Goal: Find contact information: Find contact information

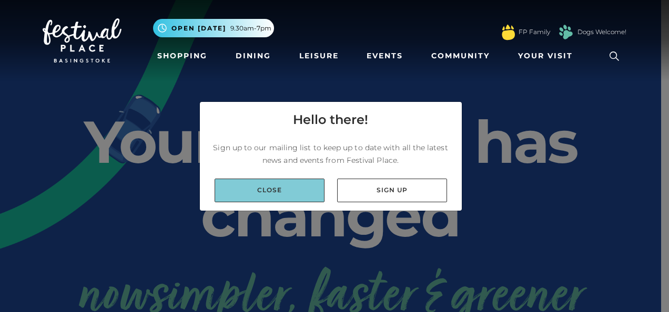
click at [291, 189] on link "Close" at bounding box center [270, 191] width 110 height 24
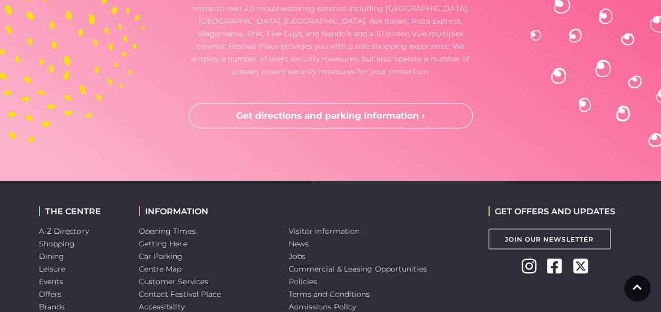
scroll to position [2930, 0]
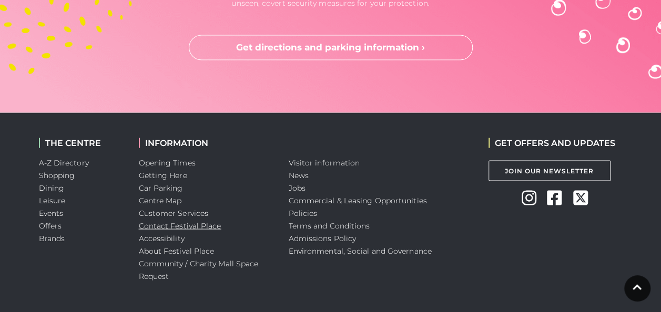
click at [169, 221] on link "Contact Festival Place" at bounding box center [180, 225] width 83 height 9
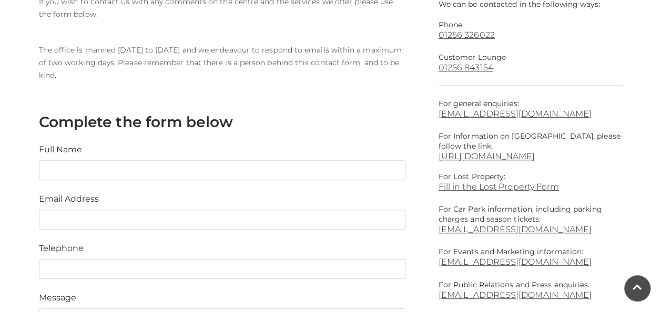
scroll to position [314, 0]
click at [482, 113] on link "[EMAIL_ADDRESS][DOMAIN_NAME]" at bounding box center [531, 114] width 184 height 10
